Goal: Check status: Check status

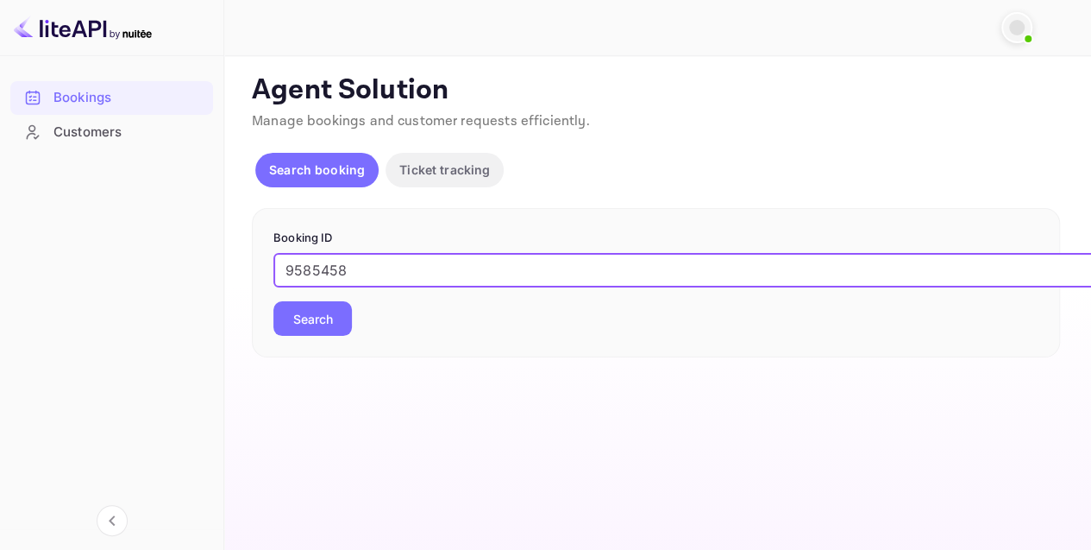
type input "9585458"
click at [334, 318] on button "Search" at bounding box center [313, 318] width 79 height 35
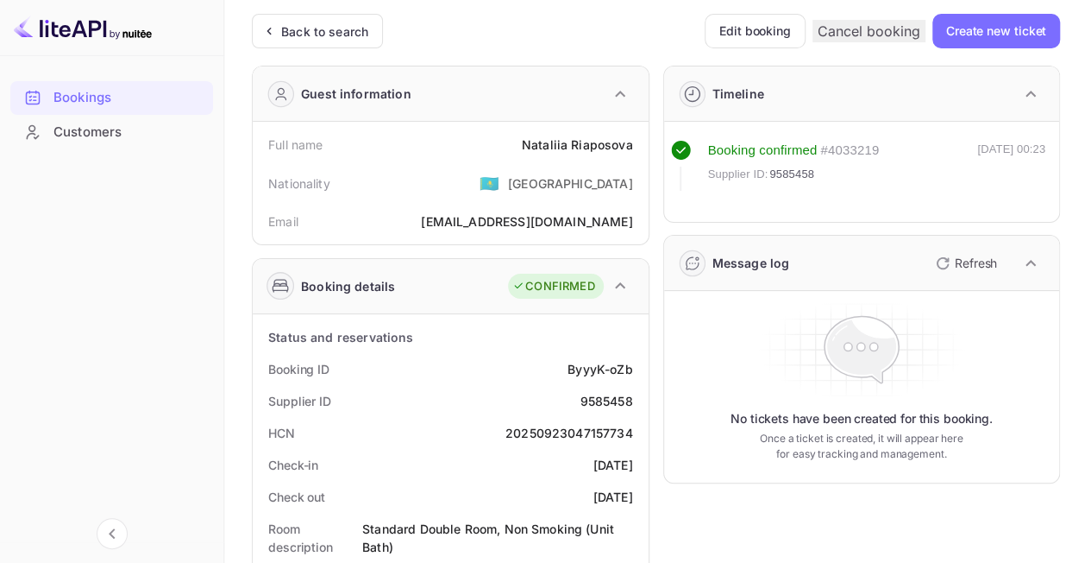
scroll to position [86, 0]
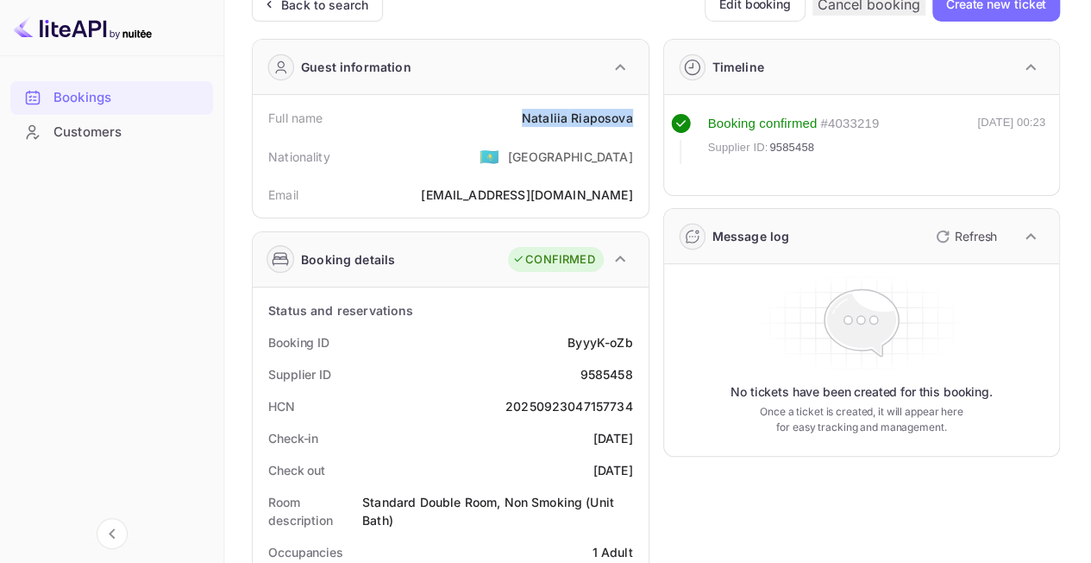
drag, startPoint x: 603, startPoint y: 125, endPoint x: 635, endPoint y: 126, distance: 31.9
click at [635, 126] on div "Full name [PERSON_NAME]" at bounding box center [451, 118] width 382 height 32
copy div "Nataliia Riaposova"
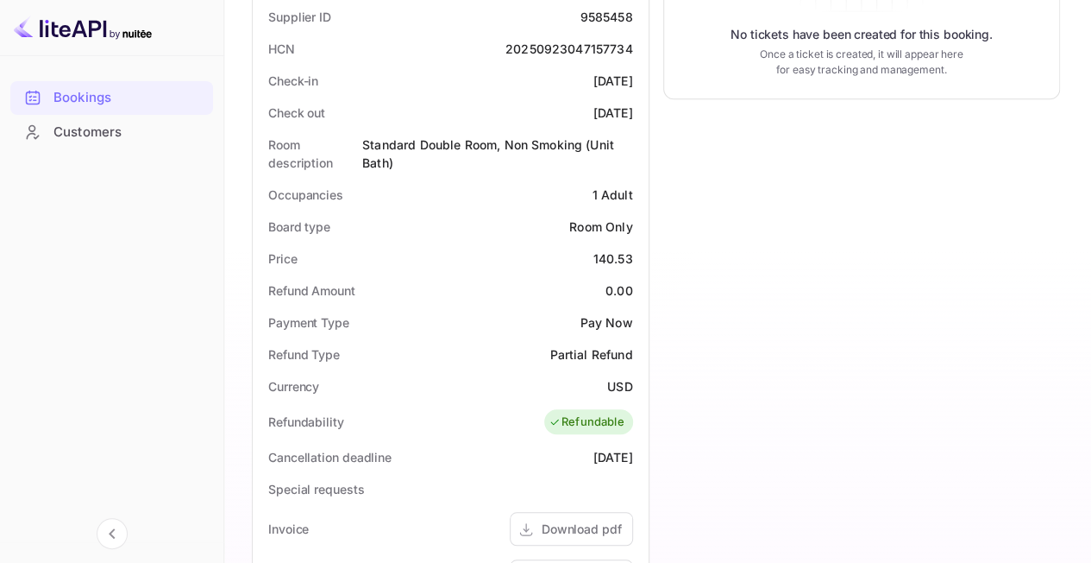
scroll to position [518, 0]
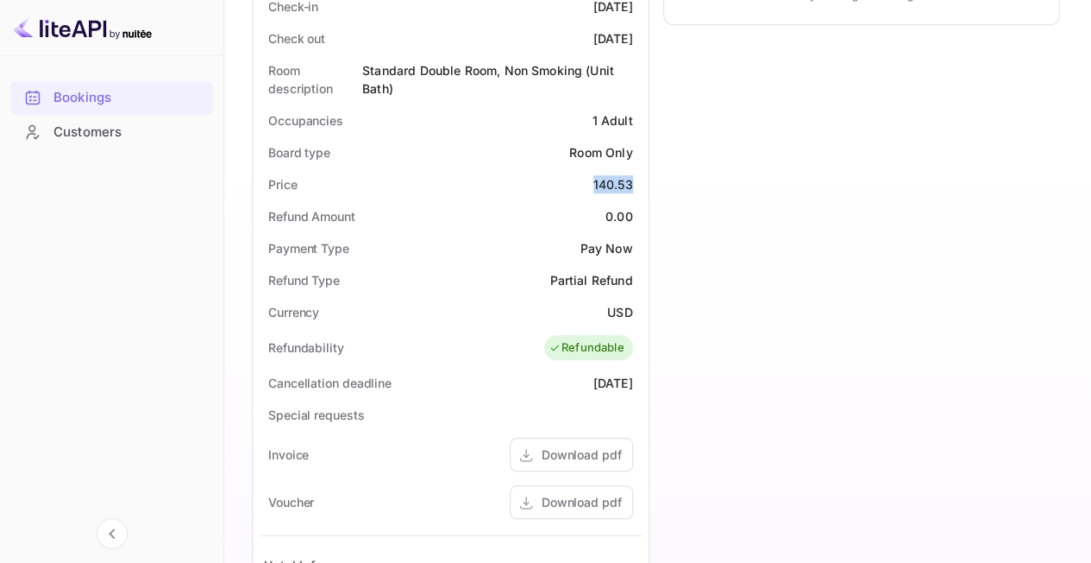
drag, startPoint x: 583, startPoint y: 183, endPoint x: 645, endPoint y: 193, distance: 62.1
click at [645, 193] on div "Status and reservations Booking ID ByyyK-oZb Supplier ID 9585458 HCN 2025092304…" at bounding box center [451, 365] width 396 height 1019
copy div "140.53"
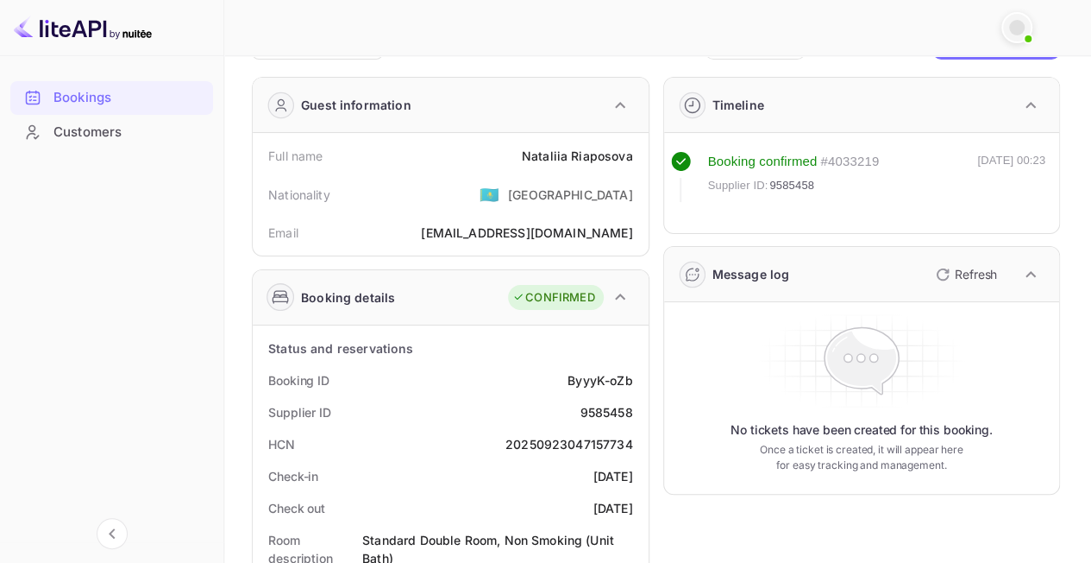
scroll to position [0, 0]
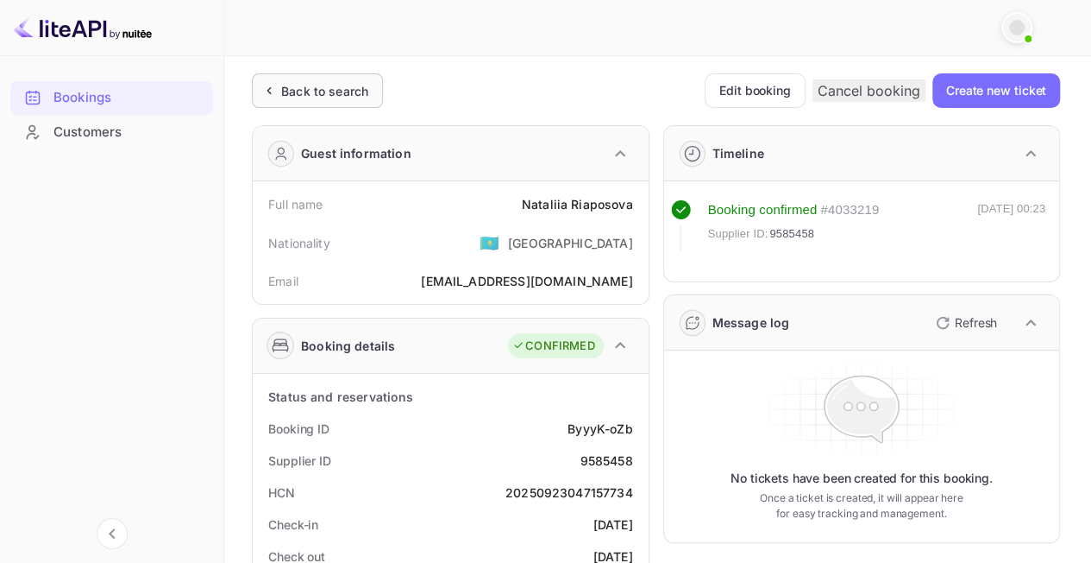
click at [333, 96] on div "Back to search" at bounding box center [324, 91] width 87 height 18
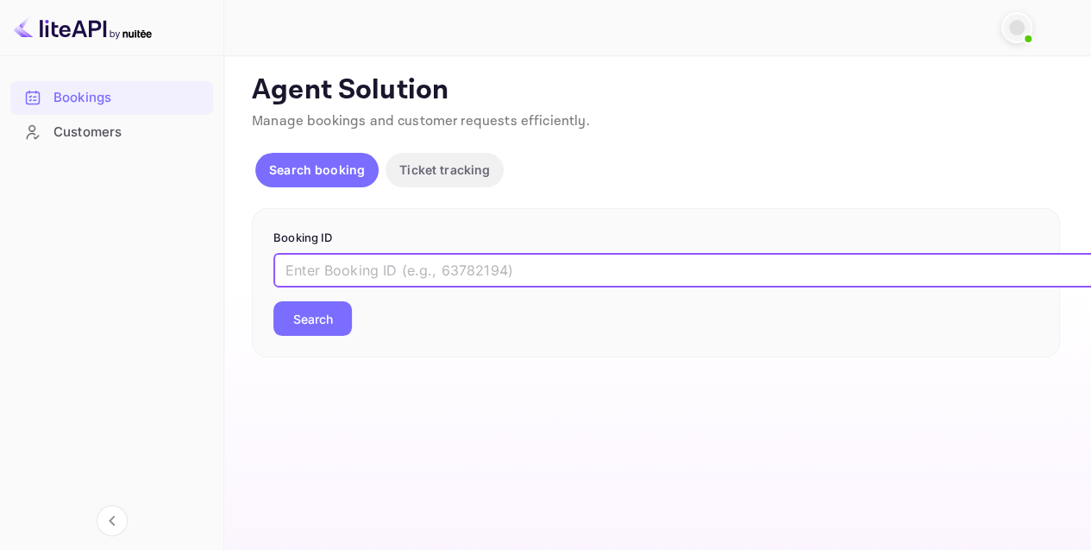
click at [408, 267] on input "text" at bounding box center [705, 270] width 863 height 35
paste input "9772511"
type input "9772511"
click at [335, 295] on div "9772511 ​ Search" at bounding box center [656, 294] width 765 height 83
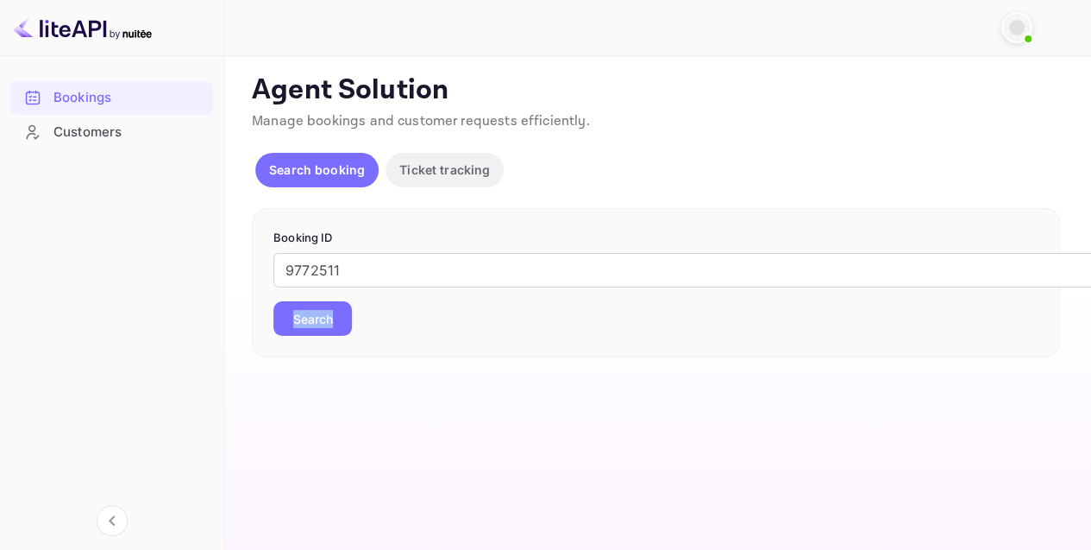
click at [331, 300] on div "9772511 ​ Search" at bounding box center [656, 294] width 765 height 83
click at [323, 318] on button "Search" at bounding box center [313, 318] width 79 height 35
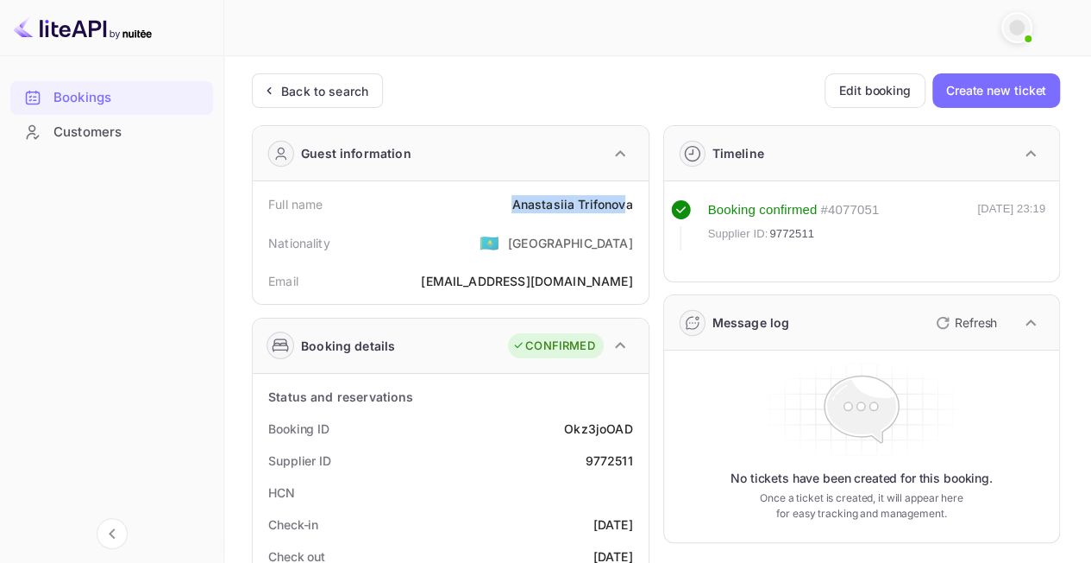
drag, startPoint x: 511, startPoint y: 208, endPoint x: 628, endPoint y: 198, distance: 117.8
click at [628, 198] on div "Full name [PERSON_NAME]" at bounding box center [451, 204] width 382 height 32
click at [639, 202] on div "Full name [PERSON_NAME]" at bounding box center [451, 204] width 382 height 32
drag, startPoint x: 639, startPoint y: 202, endPoint x: 464, endPoint y: 204, distance: 175.2
click at [464, 204] on div "Full name [PERSON_NAME]" at bounding box center [451, 204] width 382 height 32
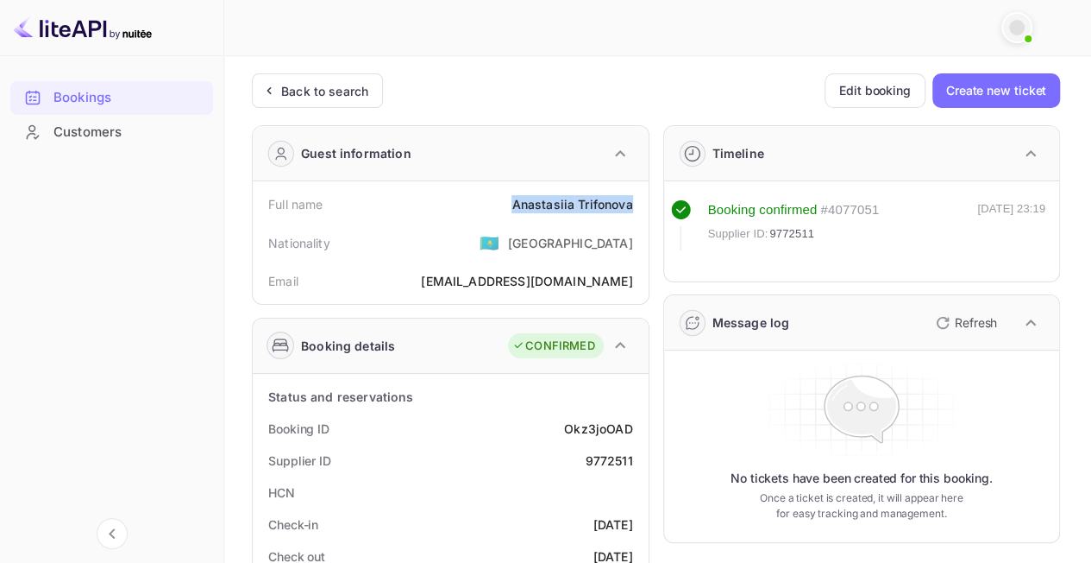
copy div "[PERSON_NAME]"
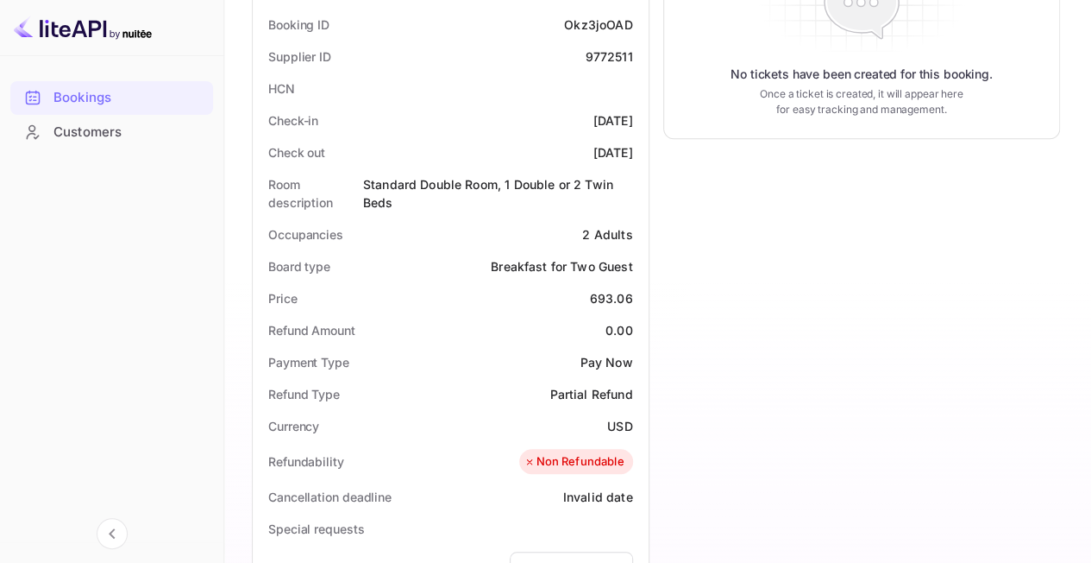
scroll to position [431, 0]
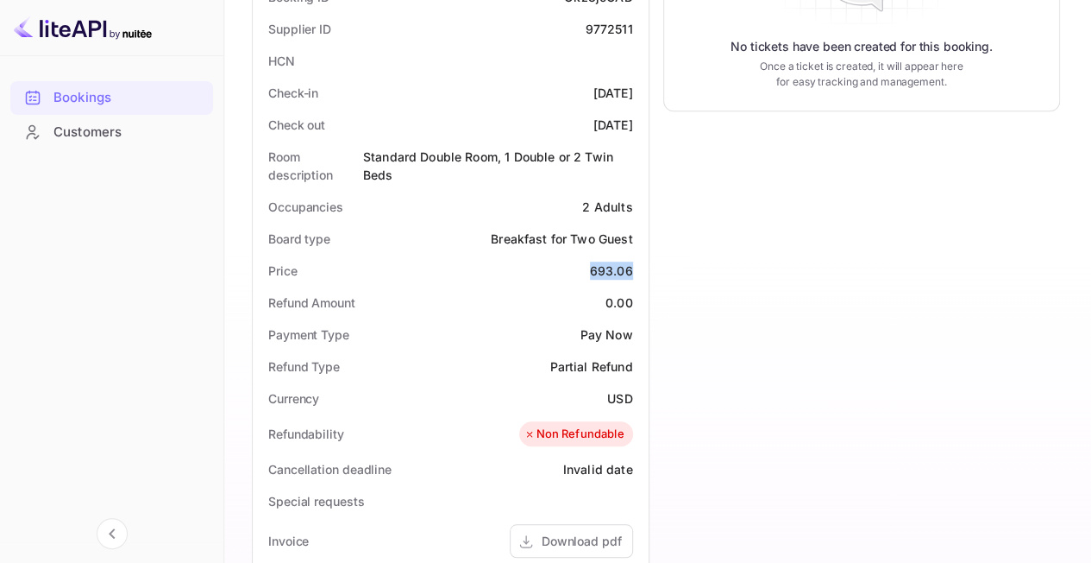
drag, startPoint x: 588, startPoint y: 273, endPoint x: 638, endPoint y: 267, distance: 51.2
click at [638, 267] on div "Price 693.06" at bounding box center [451, 271] width 382 height 32
copy div "693.06"
